Goal: Book appointment/travel/reservation

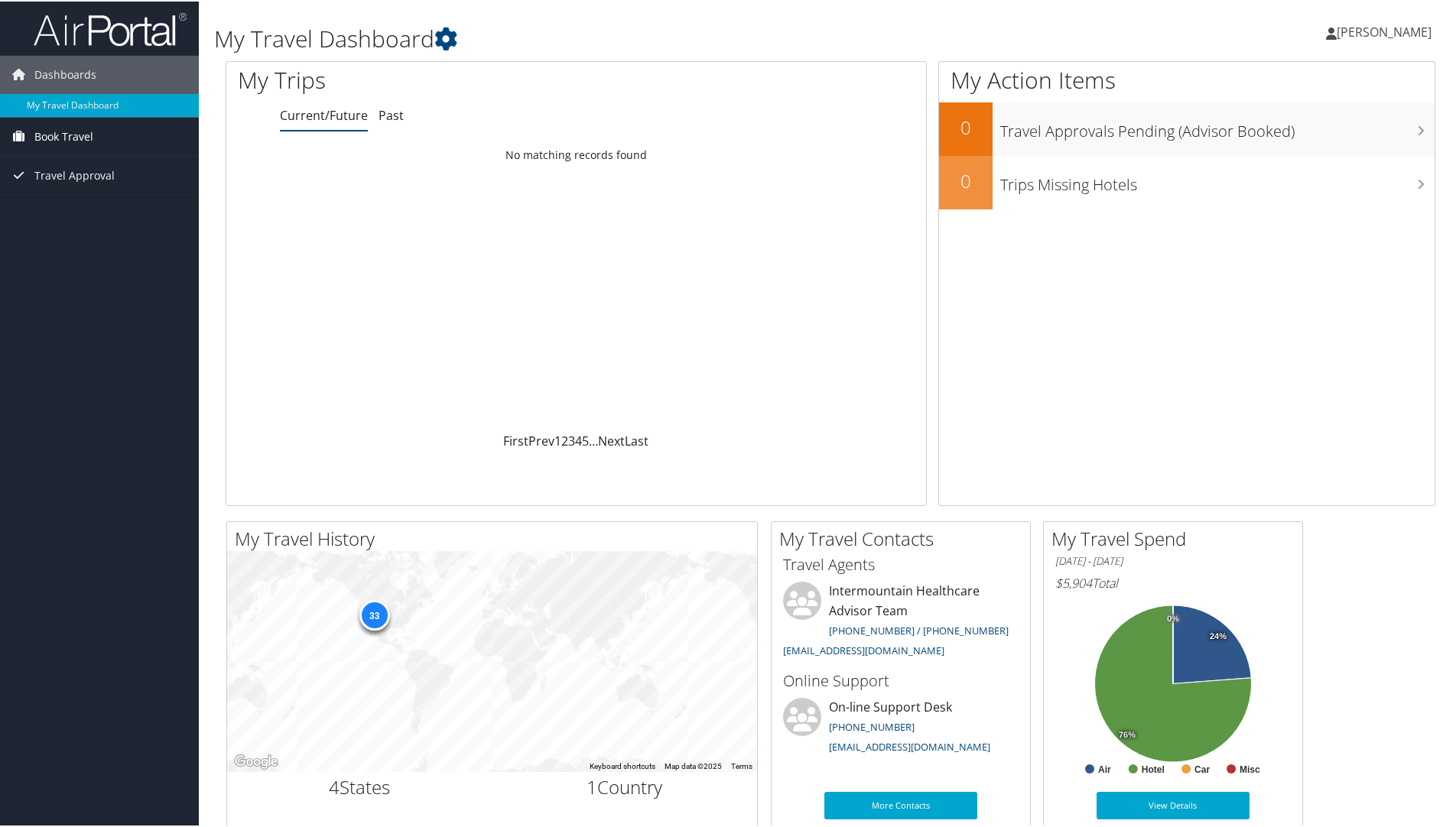
click at [68, 140] on span "Book Travel" at bounding box center [64, 135] width 59 height 38
click at [79, 184] on link "Book/Manage Online Trips" at bounding box center [99, 188] width 199 height 23
